Goal: Task Accomplishment & Management: Manage account settings

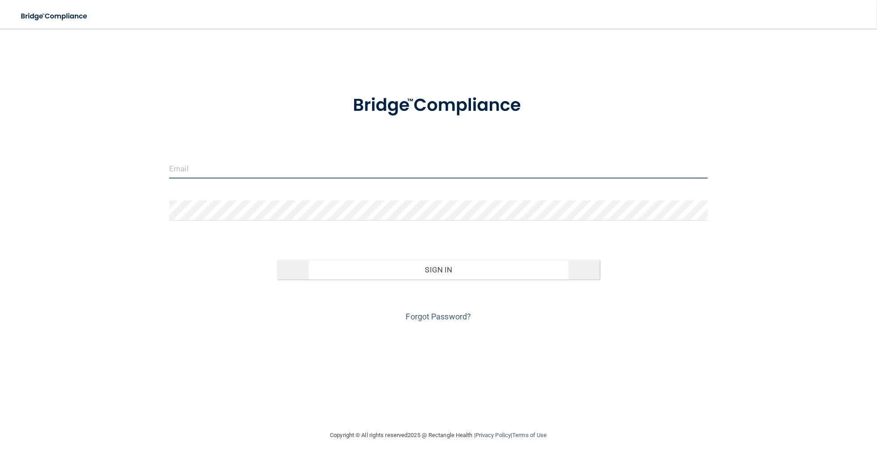
type input "[EMAIL_ADDRESS][DOMAIN_NAME]"
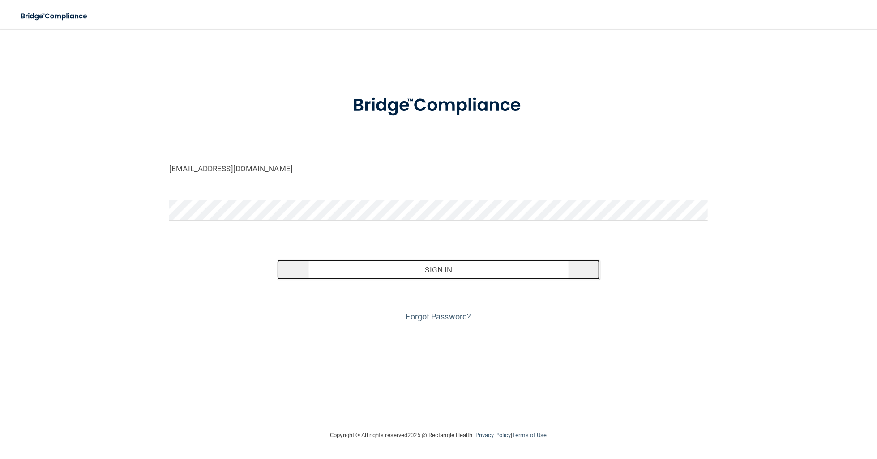
click at [448, 270] on button "Sign In" at bounding box center [438, 270] width 323 height 20
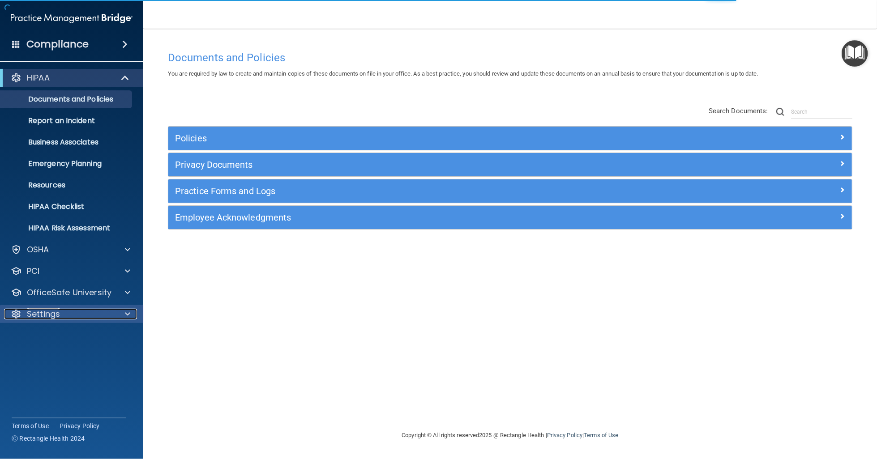
click at [124, 314] on div at bounding box center [126, 314] width 22 height 11
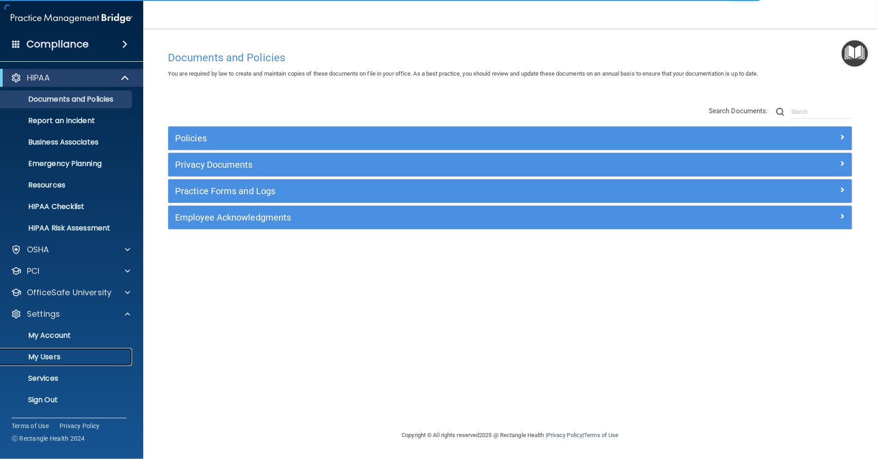
click at [37, 356] on p "My Users" at bounding box center [67, 357] width 122 height 9
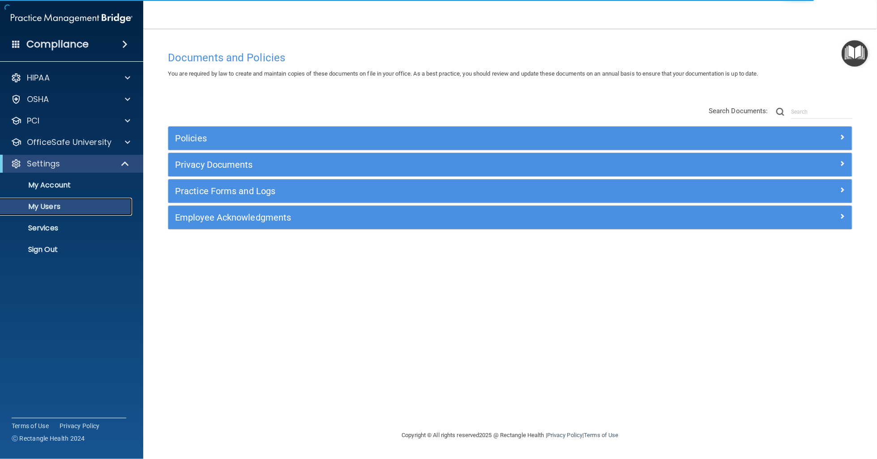
select select "20"
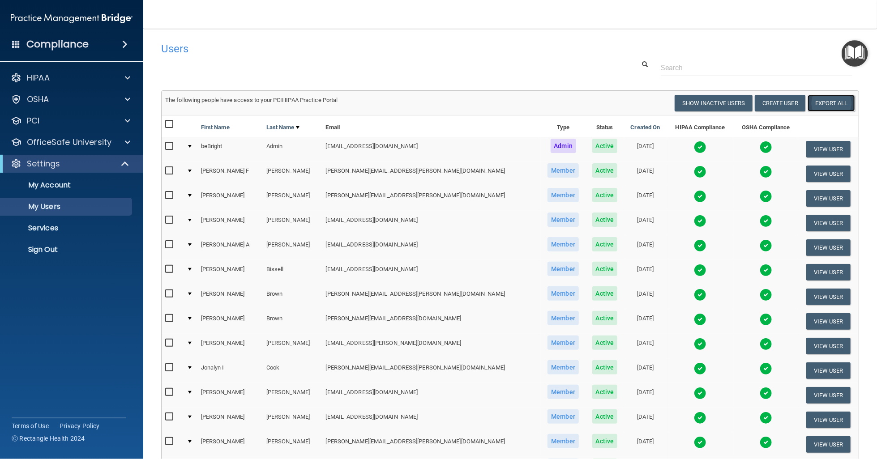
click at [823, 104] on link "Export All" at bounding box center [831, 103] width 47 height 17
click at [831, 104] on link "Export All" at bounding box center [831, 103] width 47 height 17
drag, startPoint x: 793, startPoint y: 210, endPoint x: 810, endPoint y: 208, distance: 18.1
click at [810, 208] on table "First Name Last Name Email Type Status Created On HIPAA Compliance OSHA Complia…" at bounding box center [510, 373] width 697 height 514
